Goal: Information Seeking & Learning: Understand process/instructions

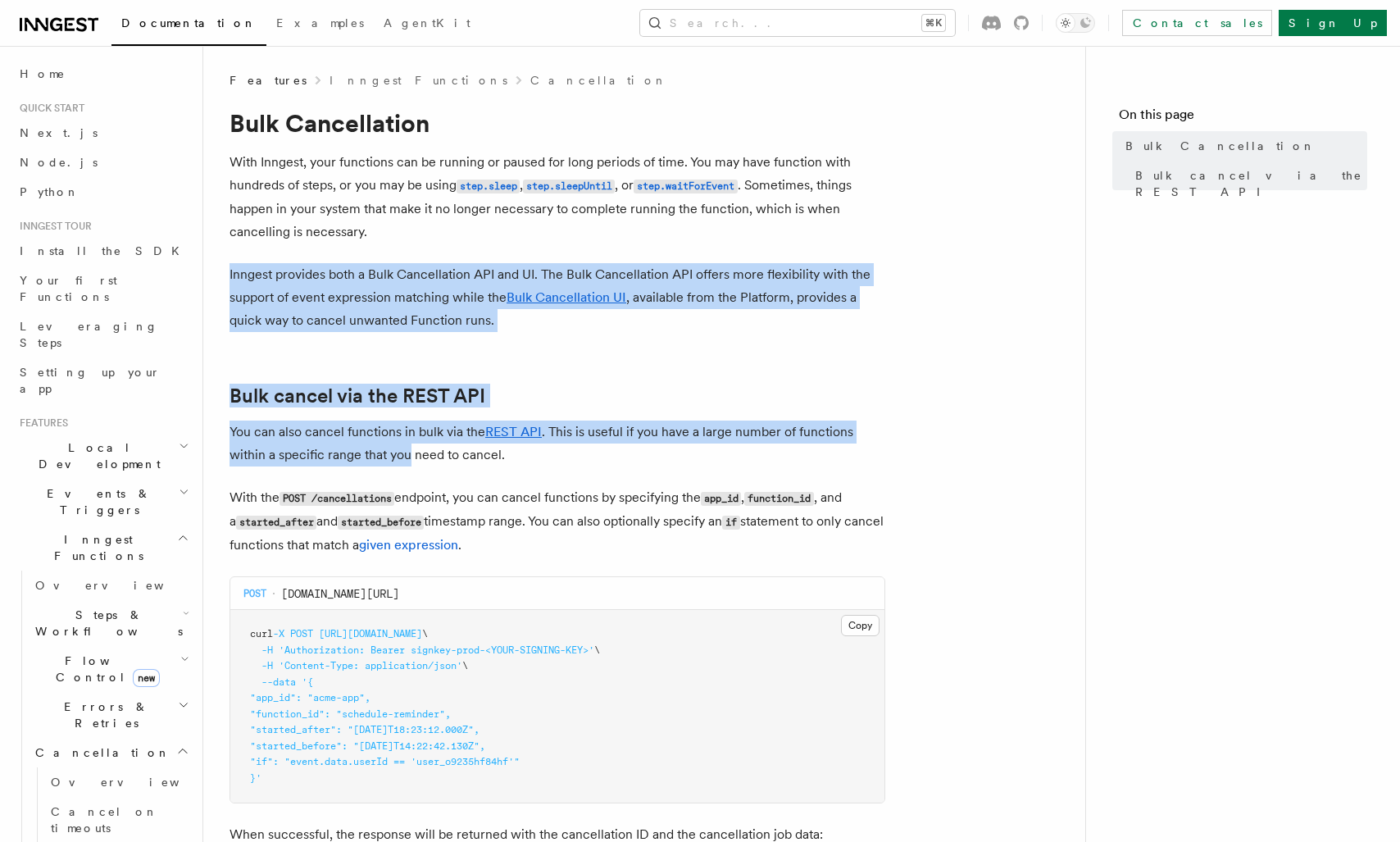
drag, startPoint x: 366, startPoint y: 393, endPoint x: 437, endPoint y: 467, distance: 102.6
click at [426, 461] on article "Features Inngest Functions Cancellation Bulk Cancellation With Inngest, your fu…" at bounding box center [645, 751] width 830 height 1358
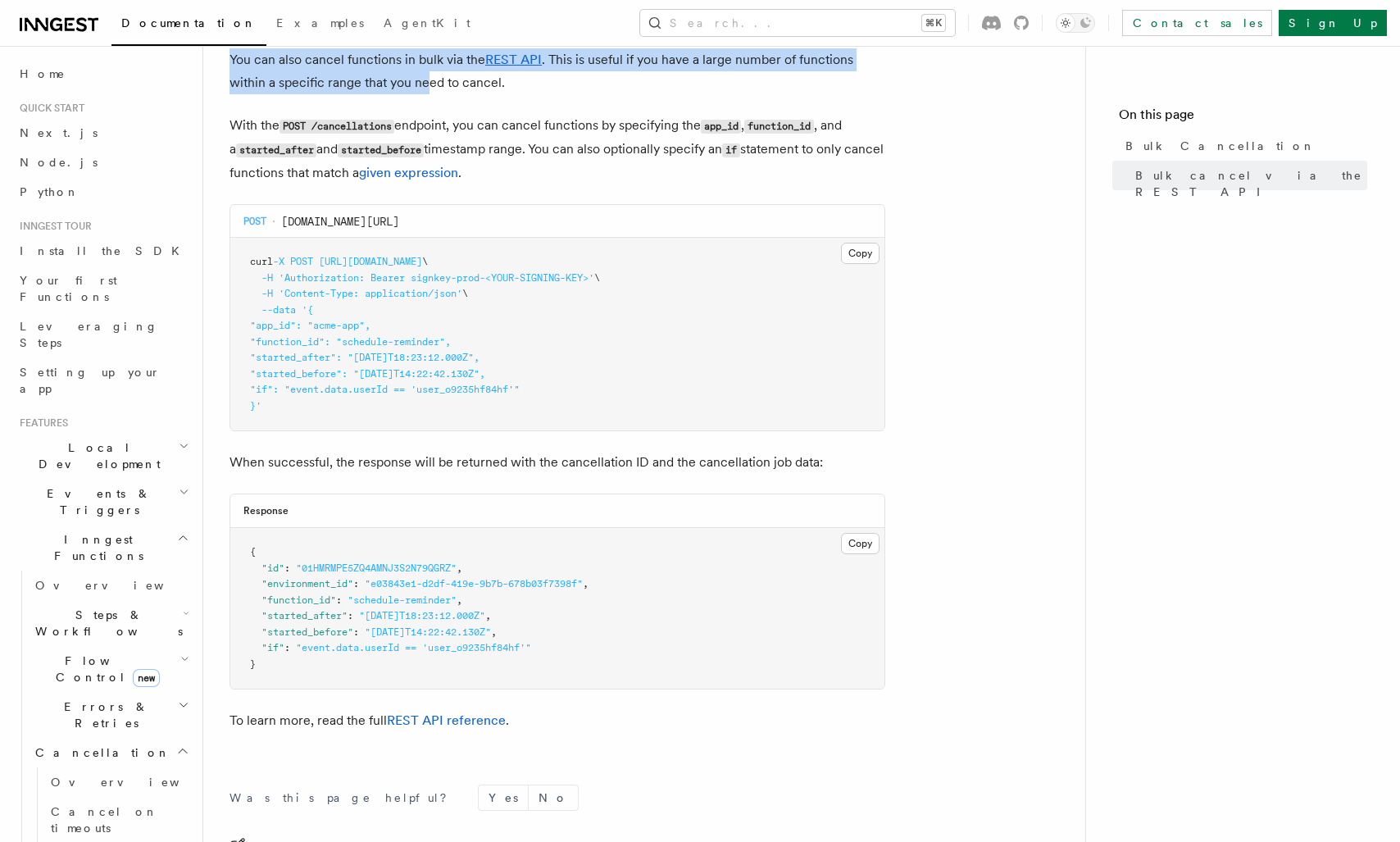
scroll to position [153, 0]
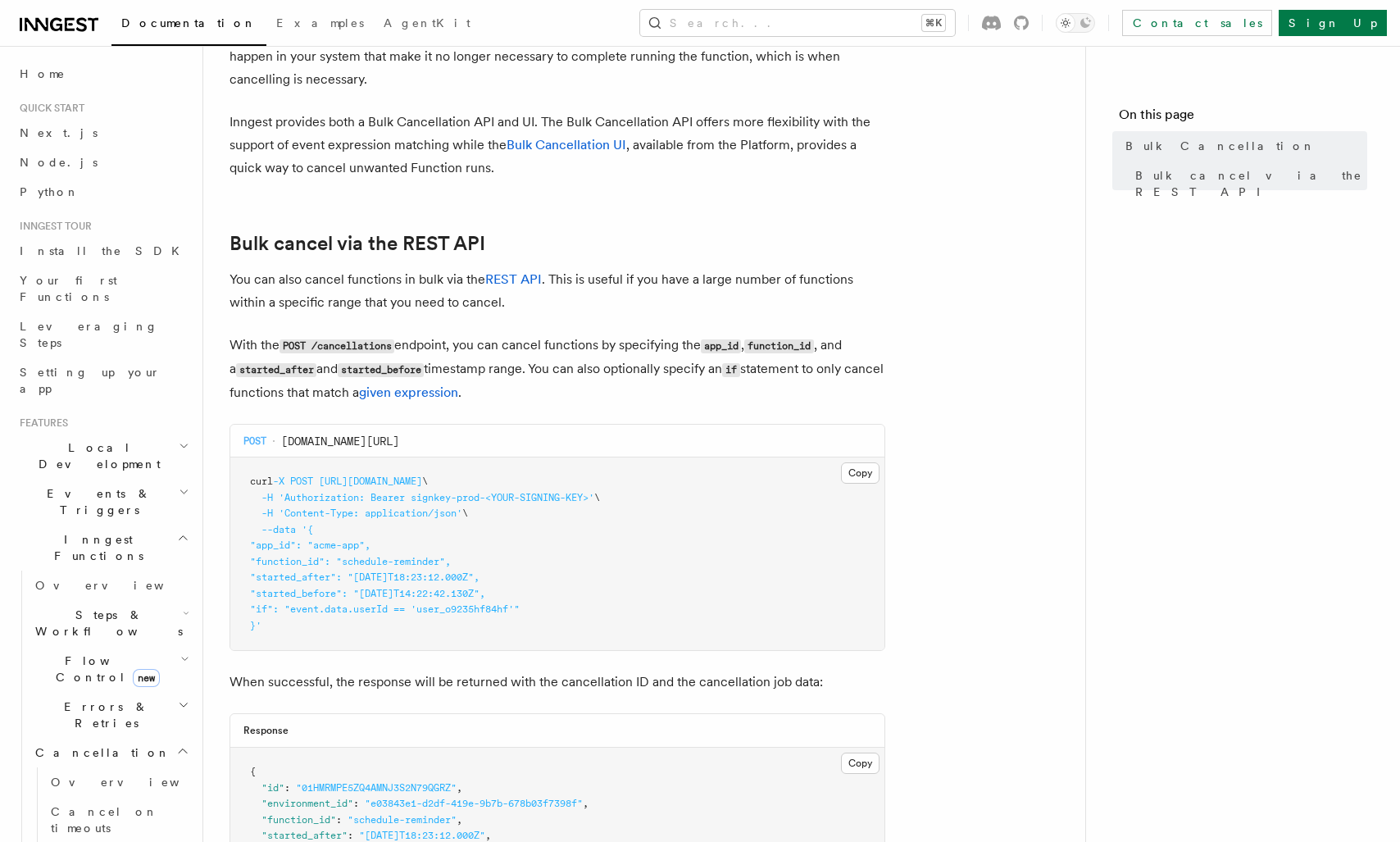
click at [562, 350] on p "With the POST /cancellations endpoint, you can cancel functions by specifying t…" at bounding box center [557, 369] width 656 height 71
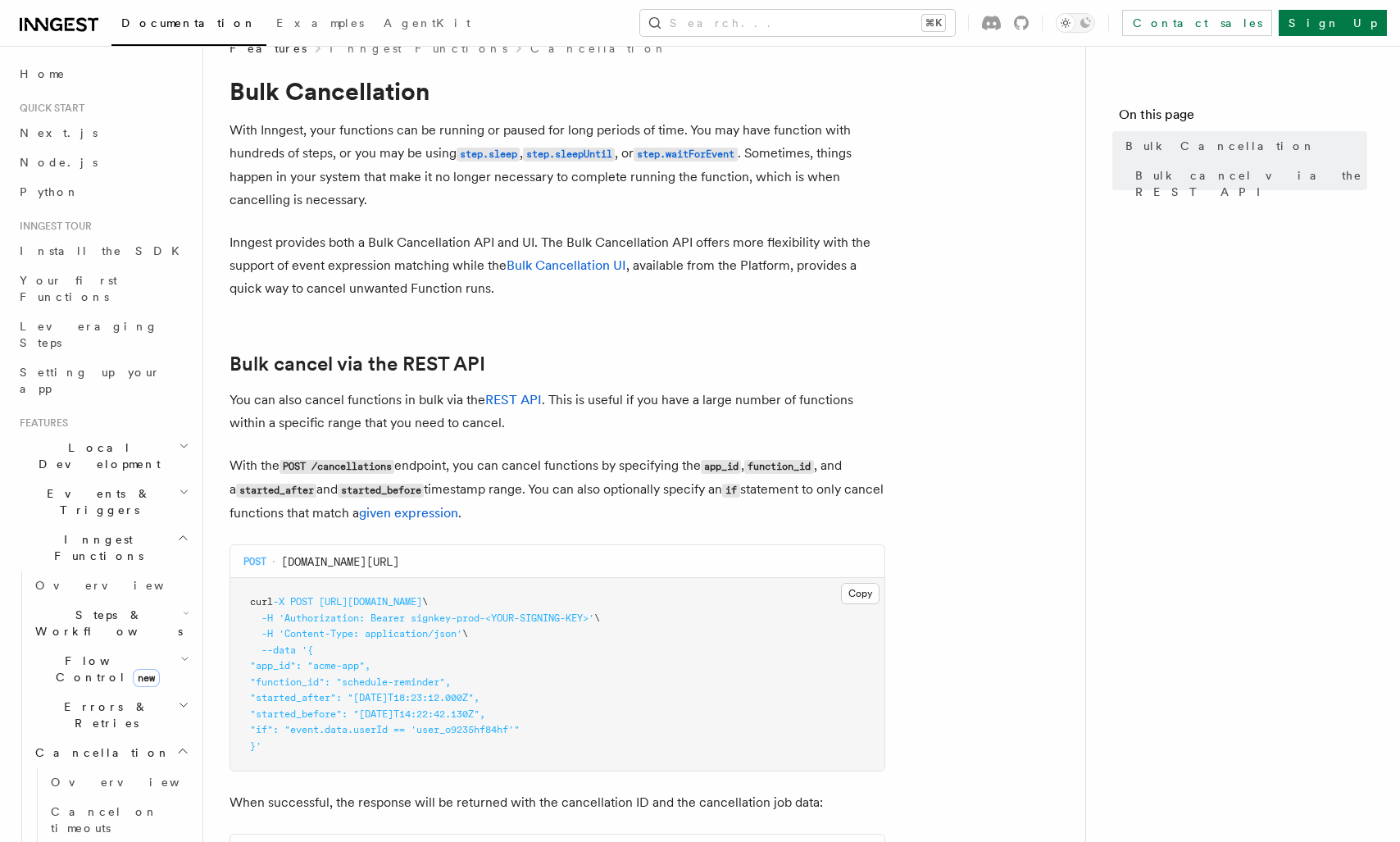
scroll to position [0, 0]
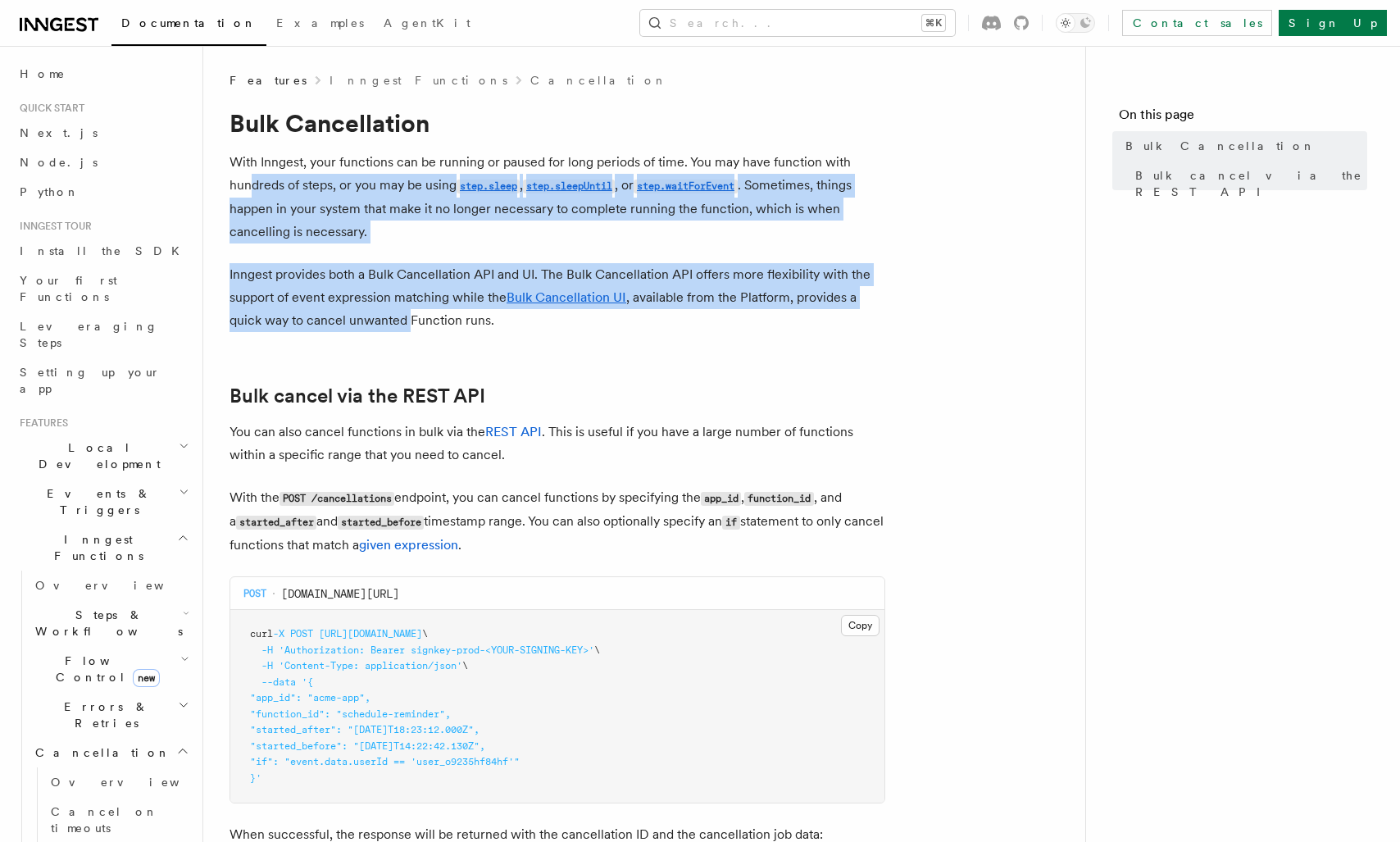
drag, startPoint x: 249, startPoint y: 182, endPoint x: 436, endPoint y: 327, distance: 236.6
click at [425, 324] on article "Features Inngest Functions Cancellation Bulk Cancellation With Inngest, your fu…" at bounding box center [645, 751] width 830 height 1358
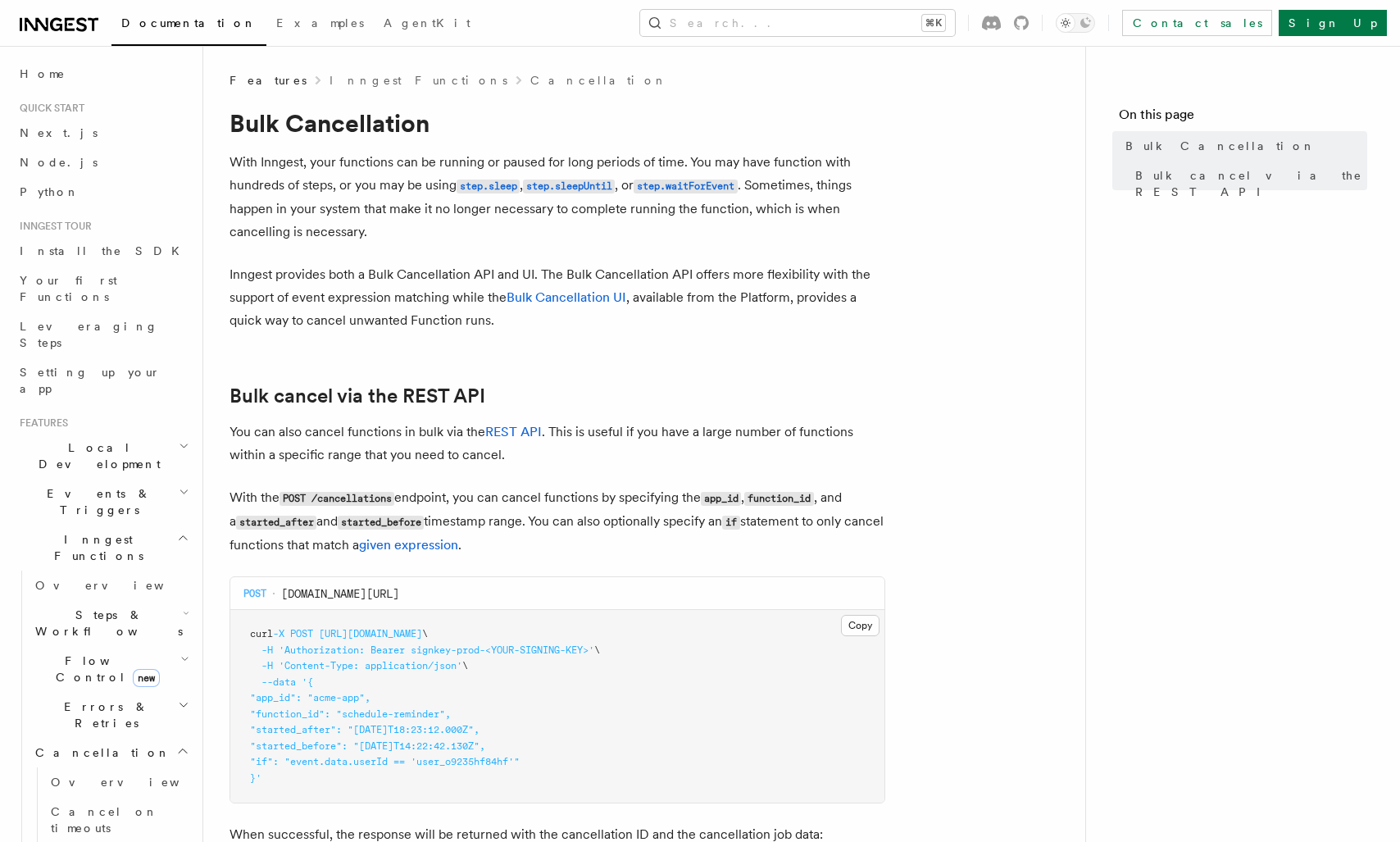
click at [469, 320] on p "Inngest provides both a Bulk Cancellation API and UI. The Bulk Cancellation API…" at bounding box center [557, 297] width 656 height 69
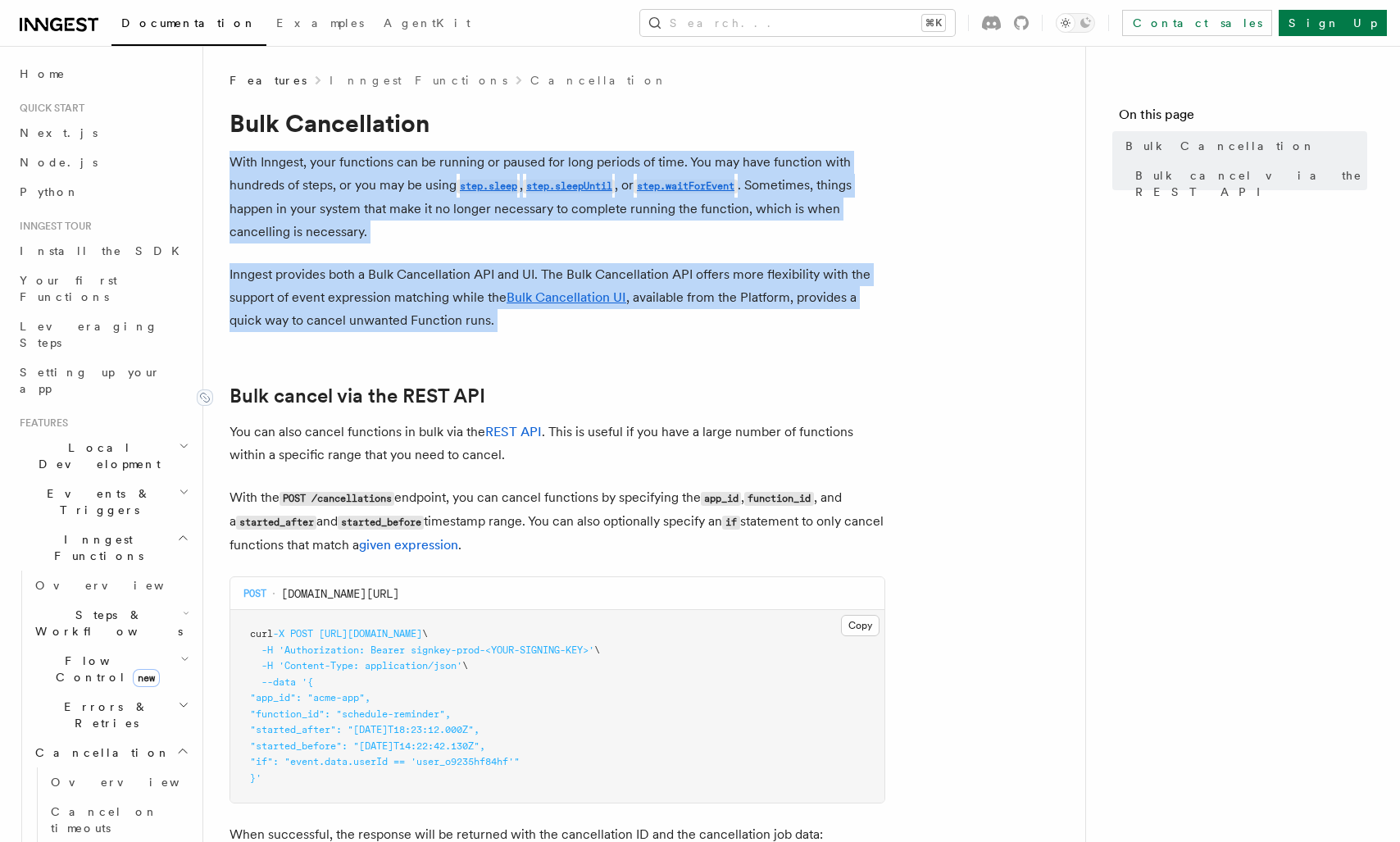
drag, startPoint x: 257, startPoint y: 141, endPoint x: 444, endPoint y: 385, distance: 307.4
click at [434, 379] on article "Features Inngest Functions Cancellation Bulk Cancellation With Inngest, your fu…" at bounding box center [645, 751] width 830 height 1358
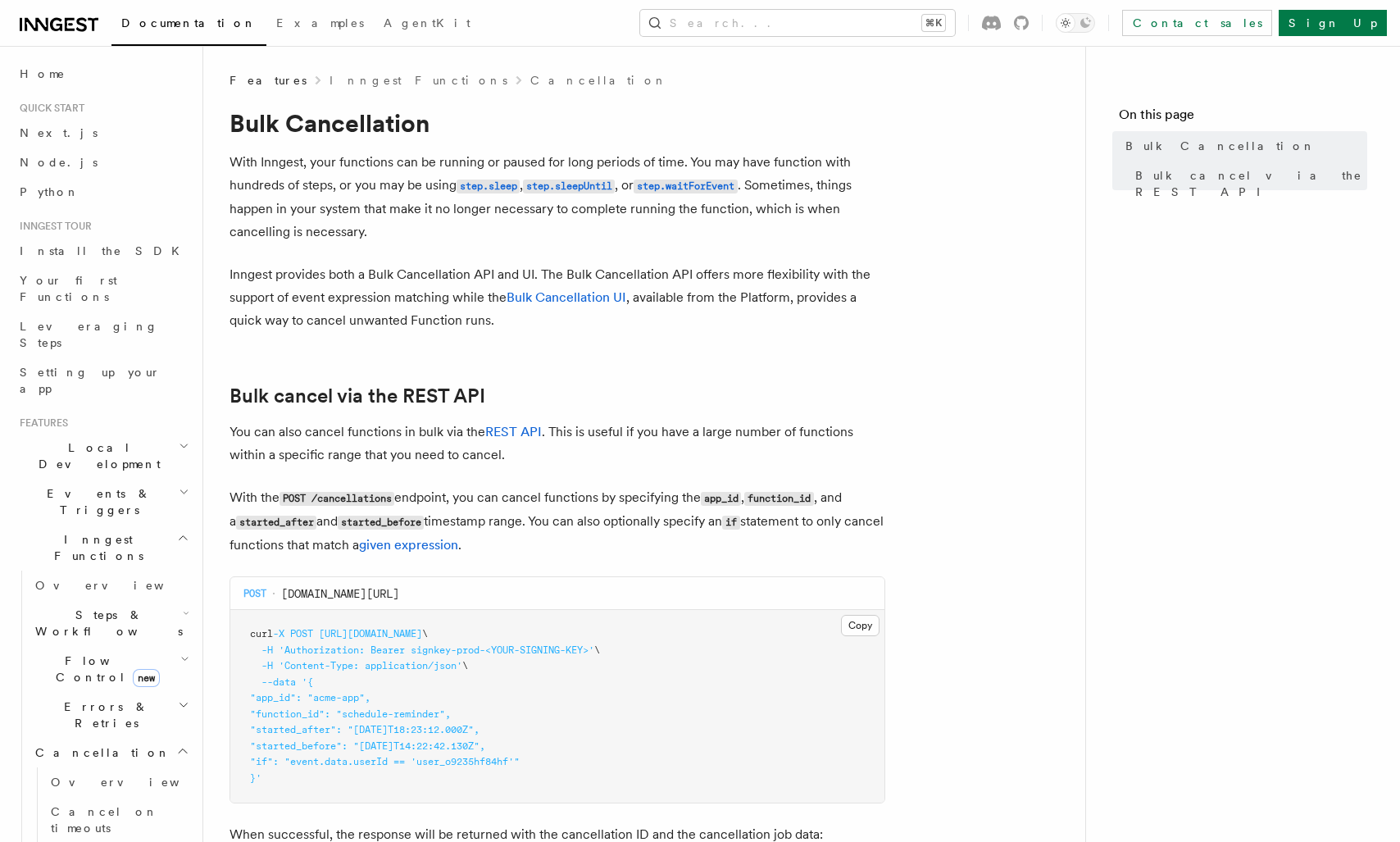
click at [481, 369] on article "Features Inngest Functions Cancellation Bulk Cancellation With Inngest, your fu…" at bounding box center [645, 751] width 830 height 1358
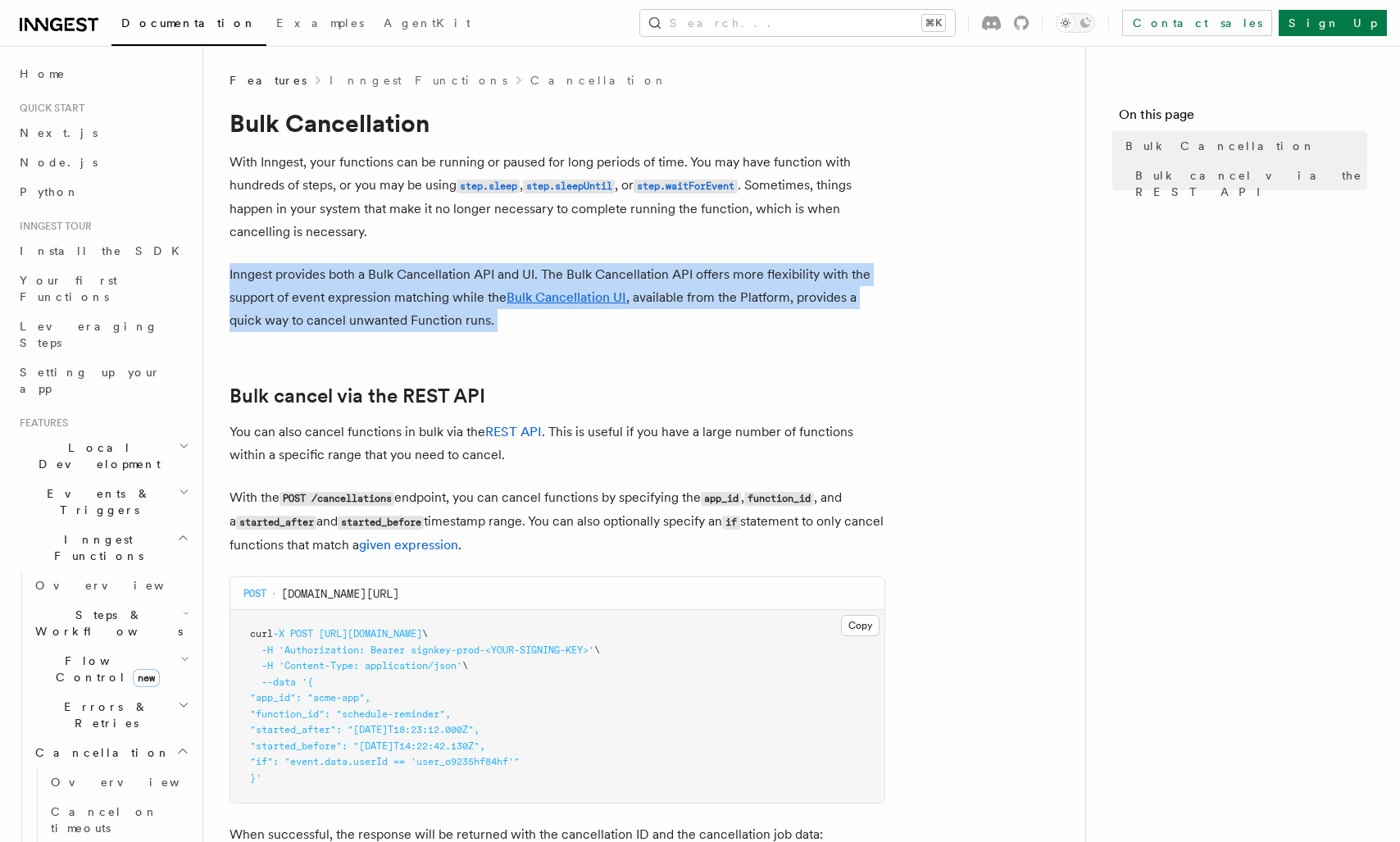
drag, startPoint x: 293, startPoint y: 251, endPoint x: 476, endPoint y: 356, distance: 211.0
click at [469, 355] on article "Features Inngest Functions Cancellation Bulk Cancellation With Inngest, your fu…" at bounding box center [645, 751] width 830 height 1358
click at [476, 356] on article "Features Inngest Functions Cancellation Bulk Cancellation With Inngest, your fu…" at bounding box center [645, 751] width 830 height 1358
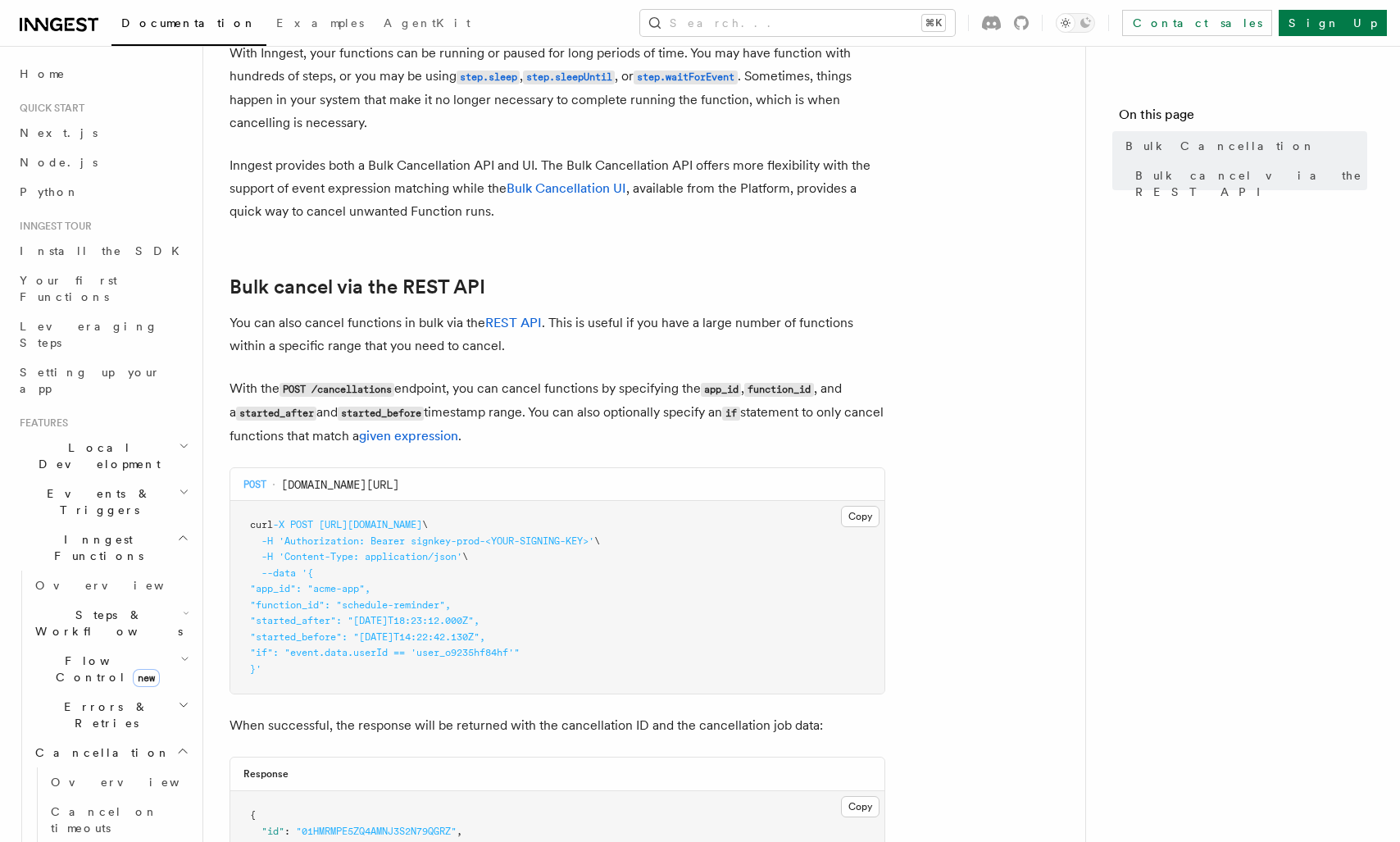
scroll to position [107, 0]
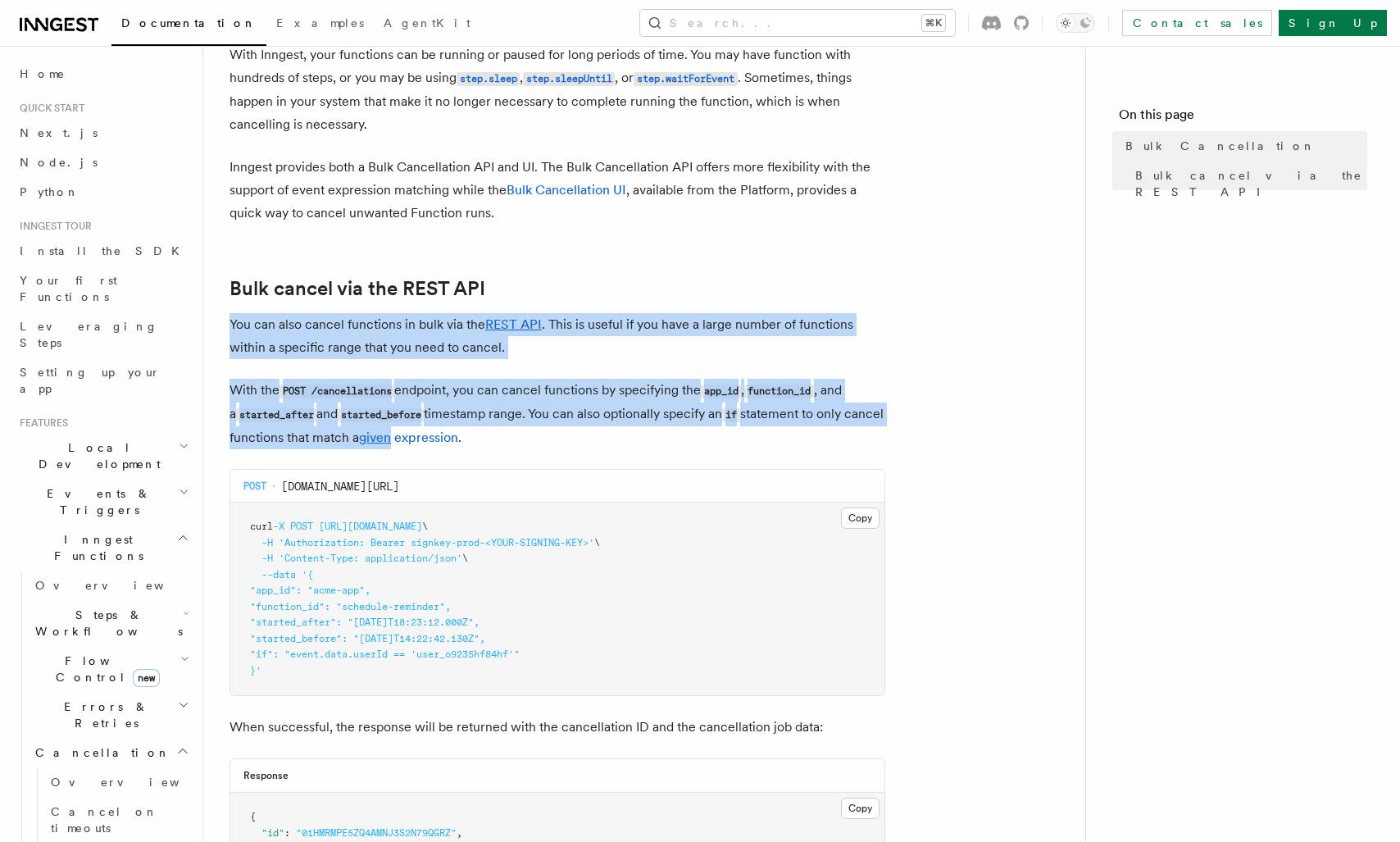
drag, startPoint x: 341, startPoint y: 307, endPoint x: 442, endPoint y: 453, distance: 177.5
click at [435, 448] on article "Features Inngest Functions Cancellation Bulk Cancellation With Inngest, your fu…" at bounding box center [645, 644] width 830 height 1358
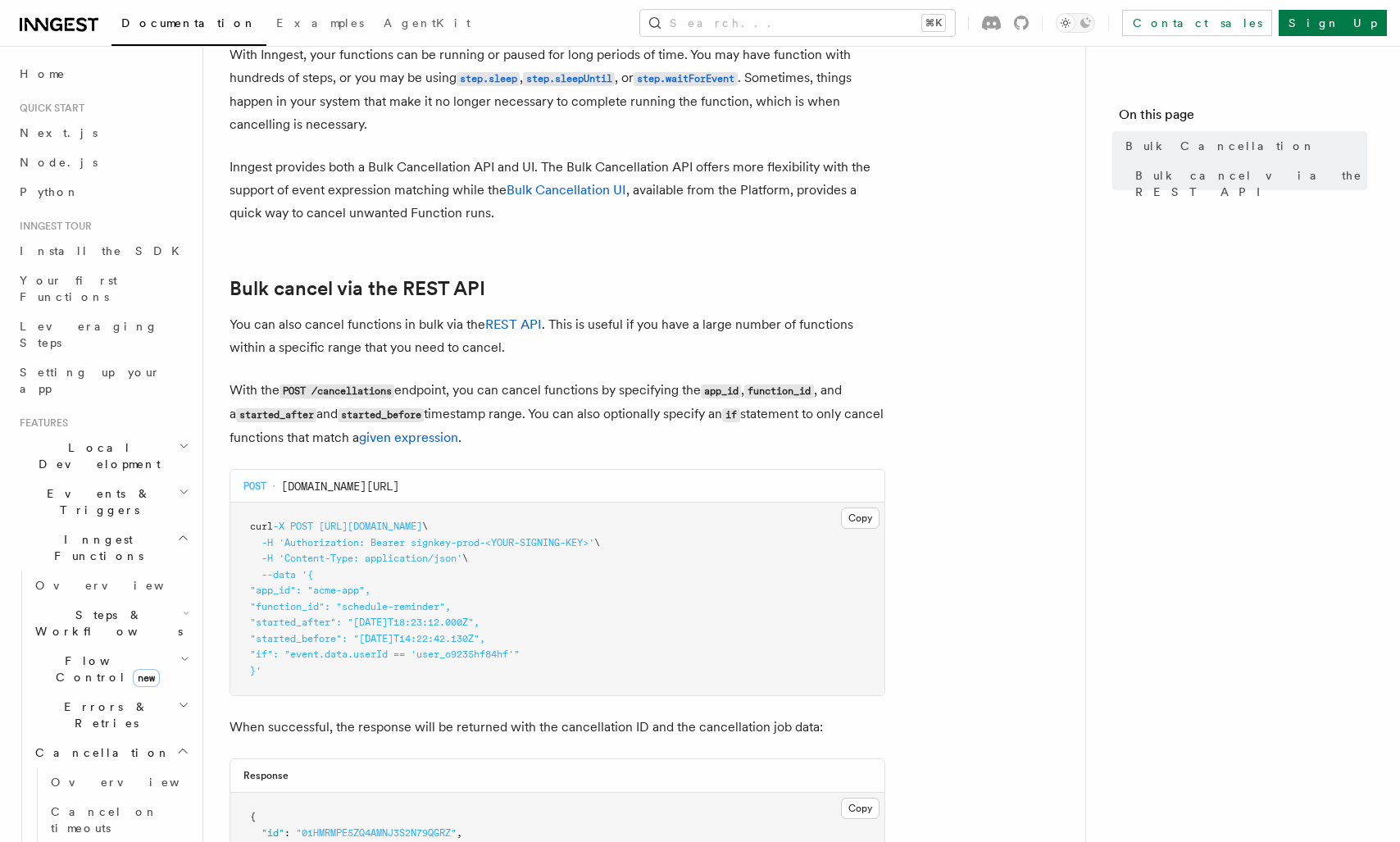
click at [506, 440] on p "With the POST /cancellations endpoint, you can cancel functions by specifying t…" at bounding box center [557, 414] width 656 height 71
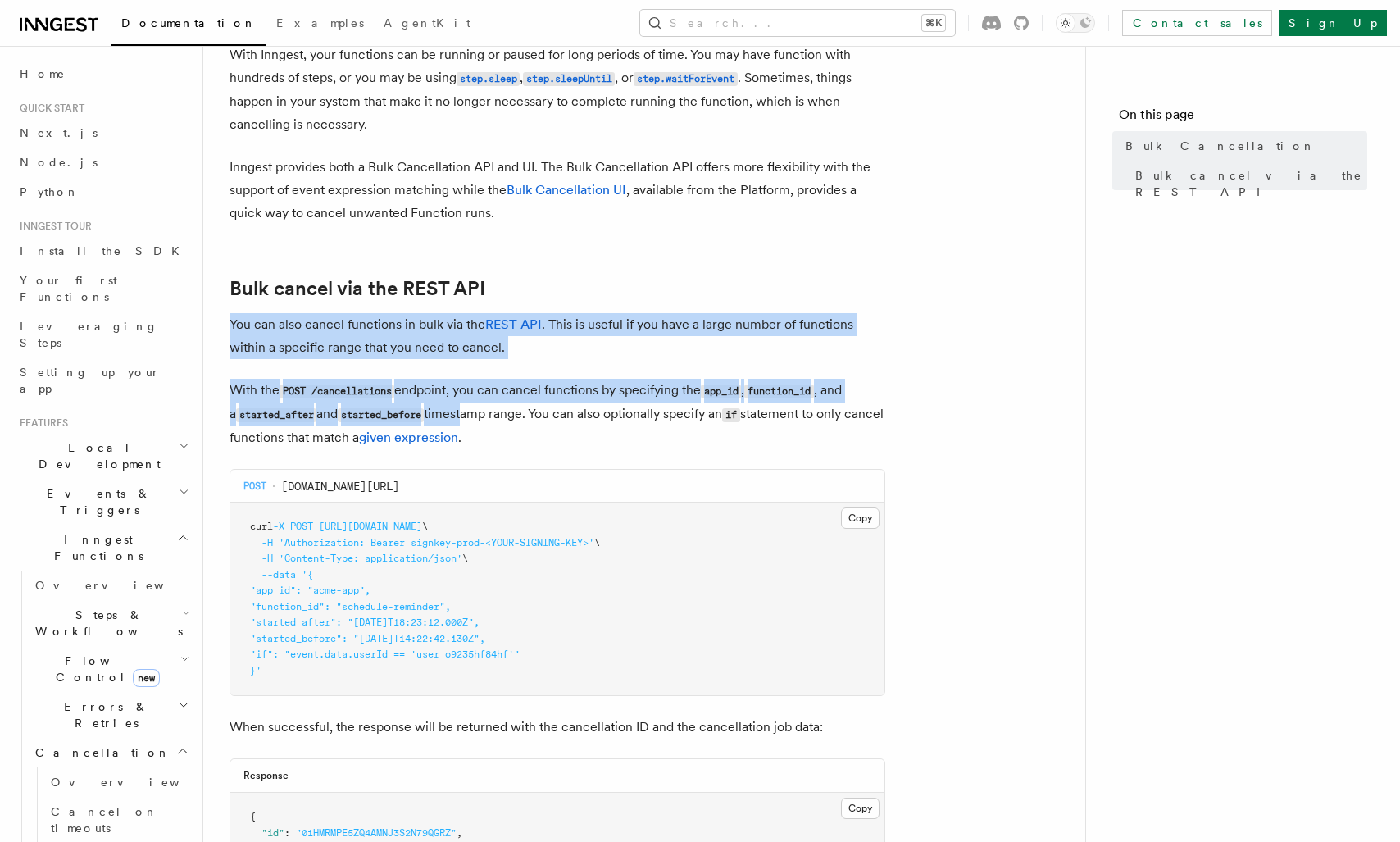
drag, startPoint x: 341, startPoint y: 304, endPoint x: 472, endPoint y: 417, distance: 173.0
click at [466, 417] on article "Features Inngest Functions Cancellation Bulk Cancellation With Inngest, your fu…" at bounding box center [645, 644] width 830 height 1358
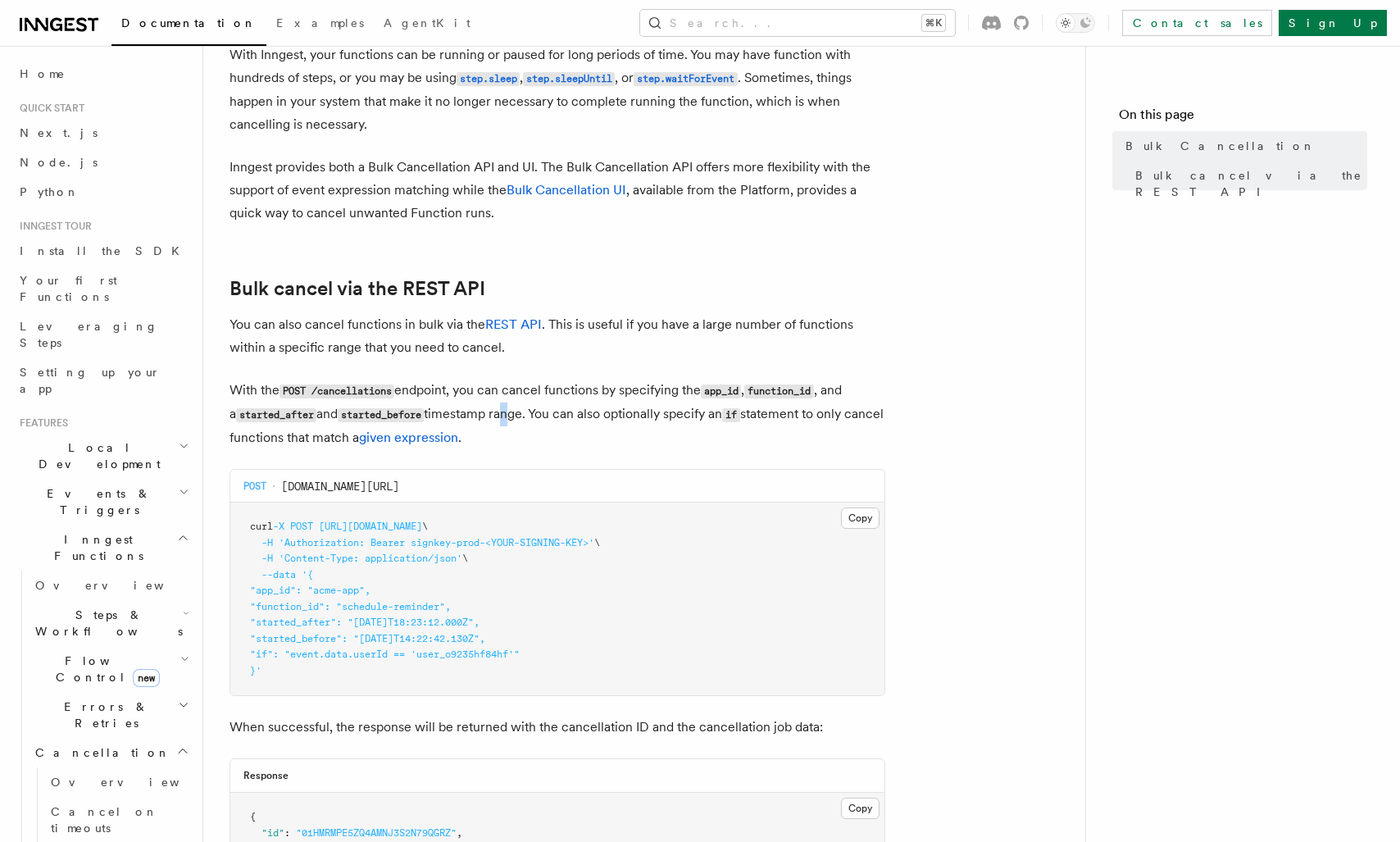
click at [506, 416] on p "With the POST /cancellations endpoint, you can cancel functions by specifying t…" at bounding box center [557, 414] width 656 height 71
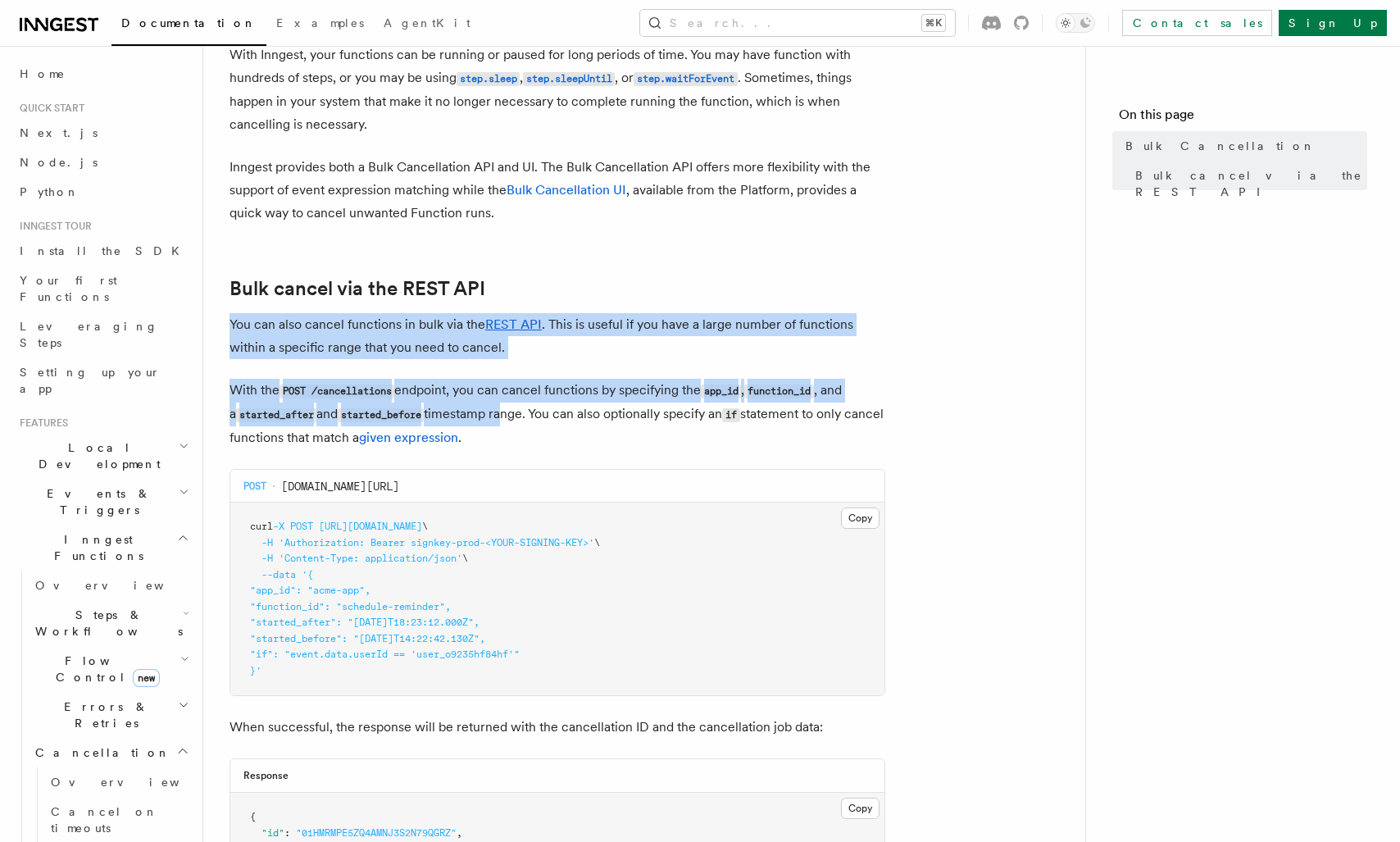
drag, startPoint x: 383, startPoint y: 301, endPoint x: 510, endPoint y: 412, distance: 168.7
click at [506, 411] on article "Features Inngest Functions Cancellation Bulk Cancellation With Inngest, your fu…" at bounding box center [645, 644] width 830 height 1358
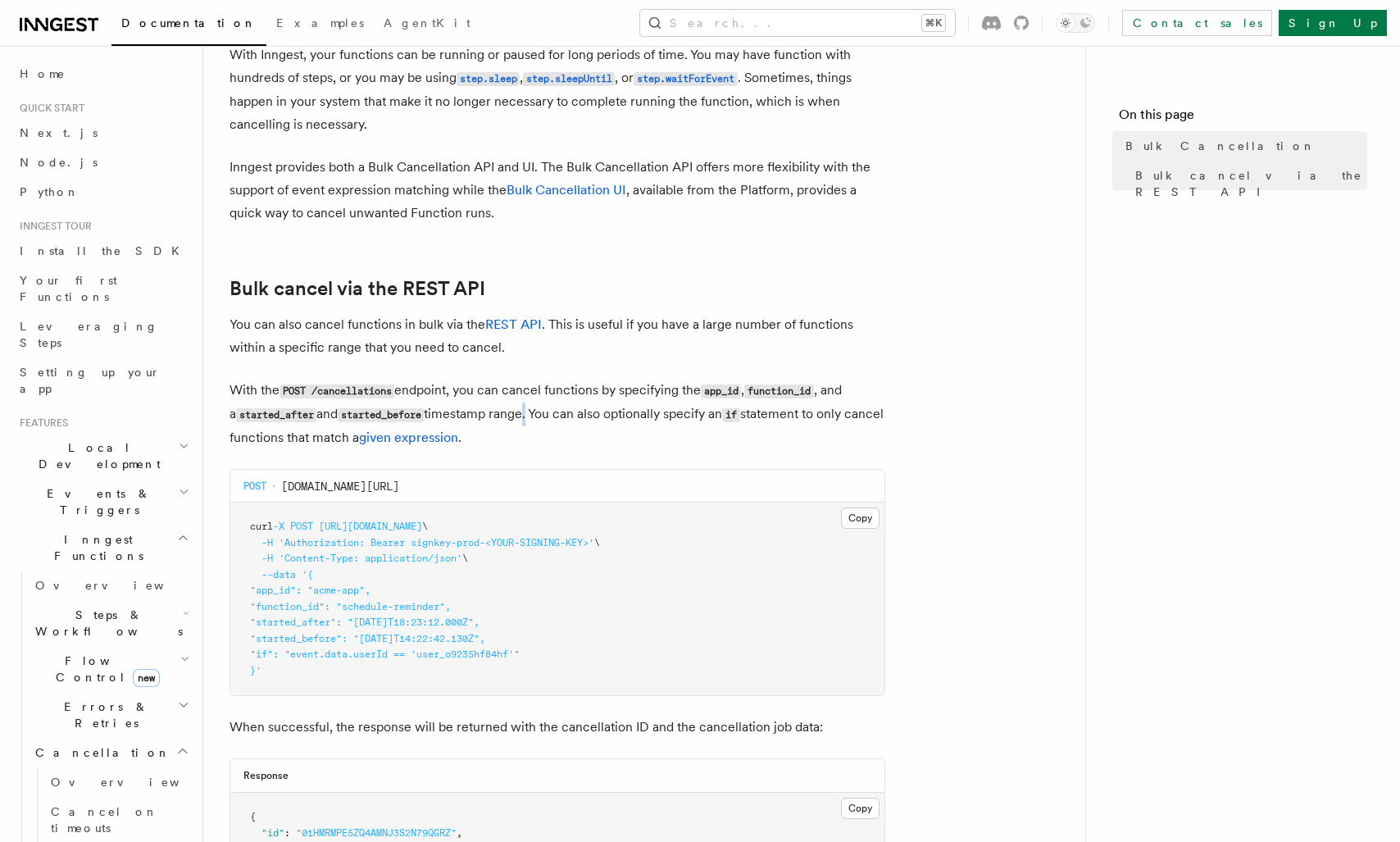
click at [528, 413] on p "With the POST /cancellations endpoint, you can cancel functions by specifying t…" at bounding box center [557, 414] width 656 height 71
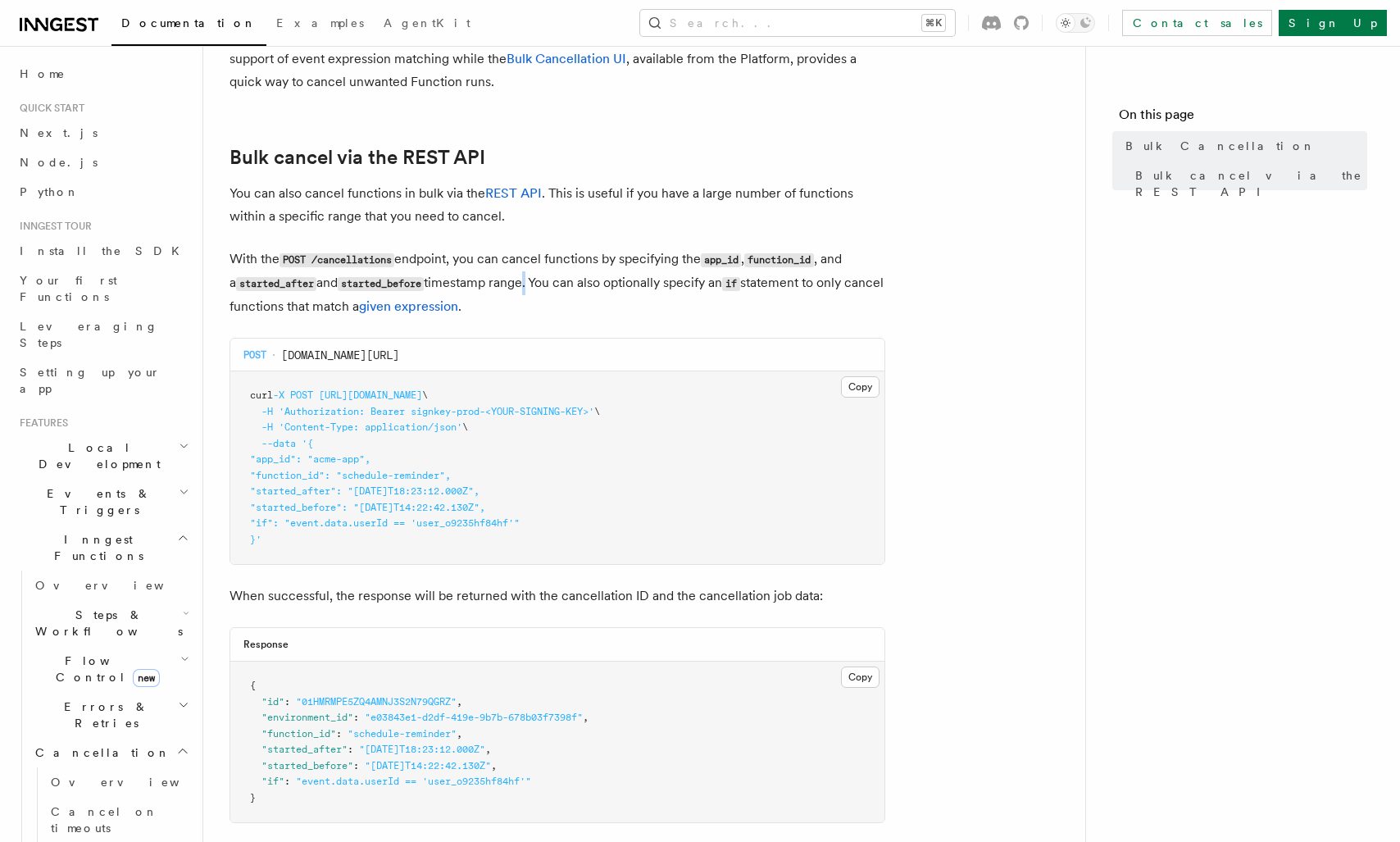
scroll to position [243, 0]
